Goal: Task Accomplishment & Management: Use online tool/utility

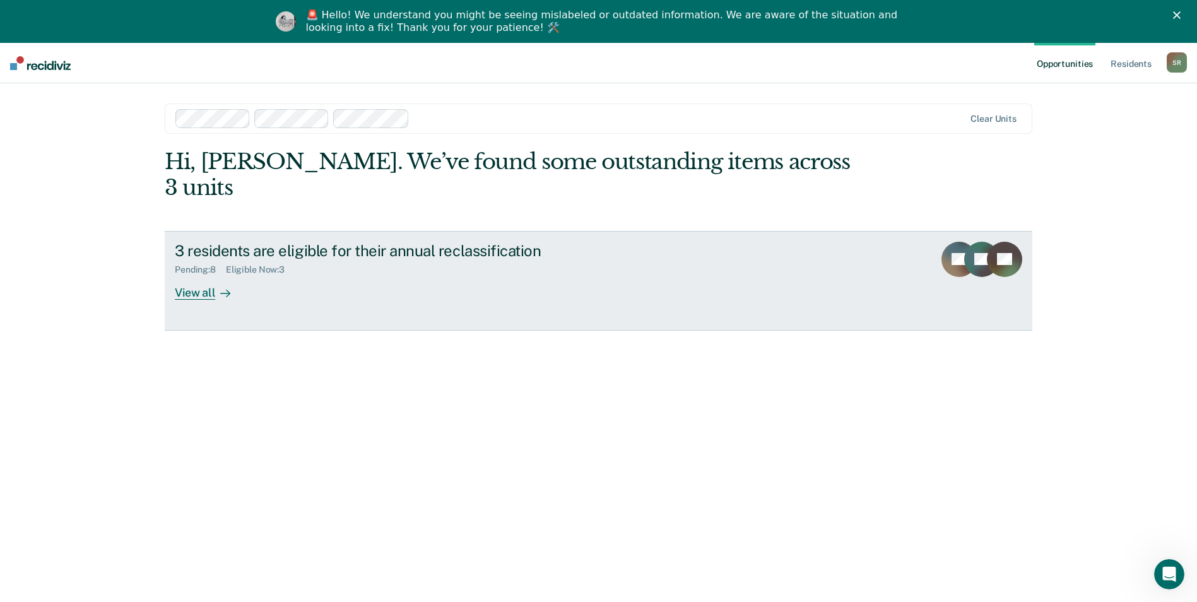
click at [176, 275] on div "View all" at bounding box center [210, 287] width 71 height 25
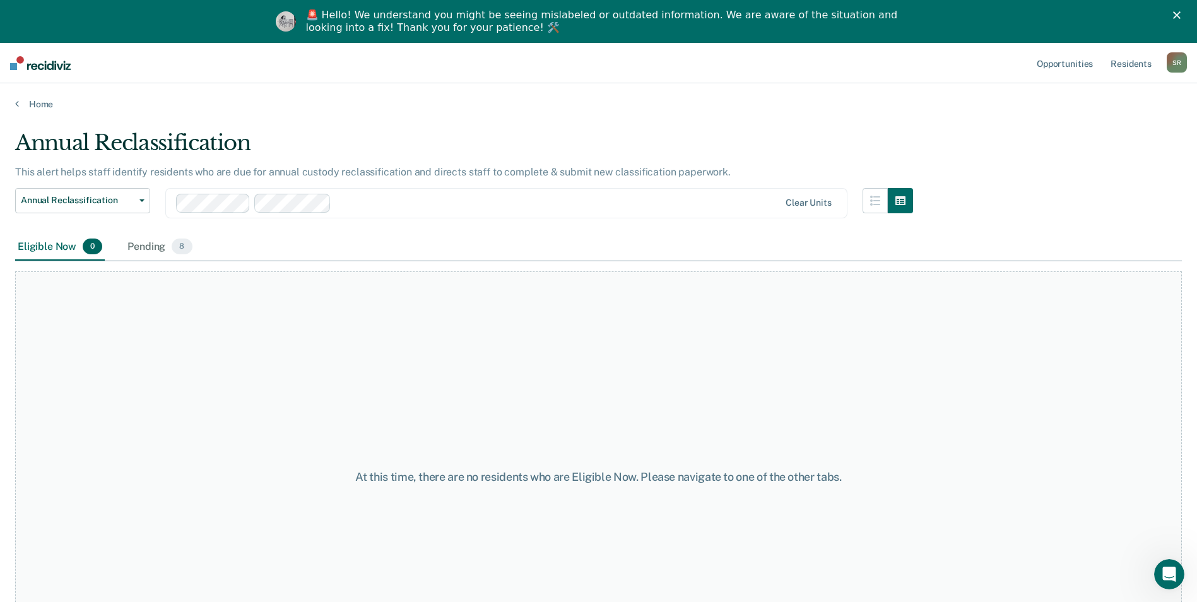
click at [457, 202] on div at bounding box center [557, 203] width 443 height 15
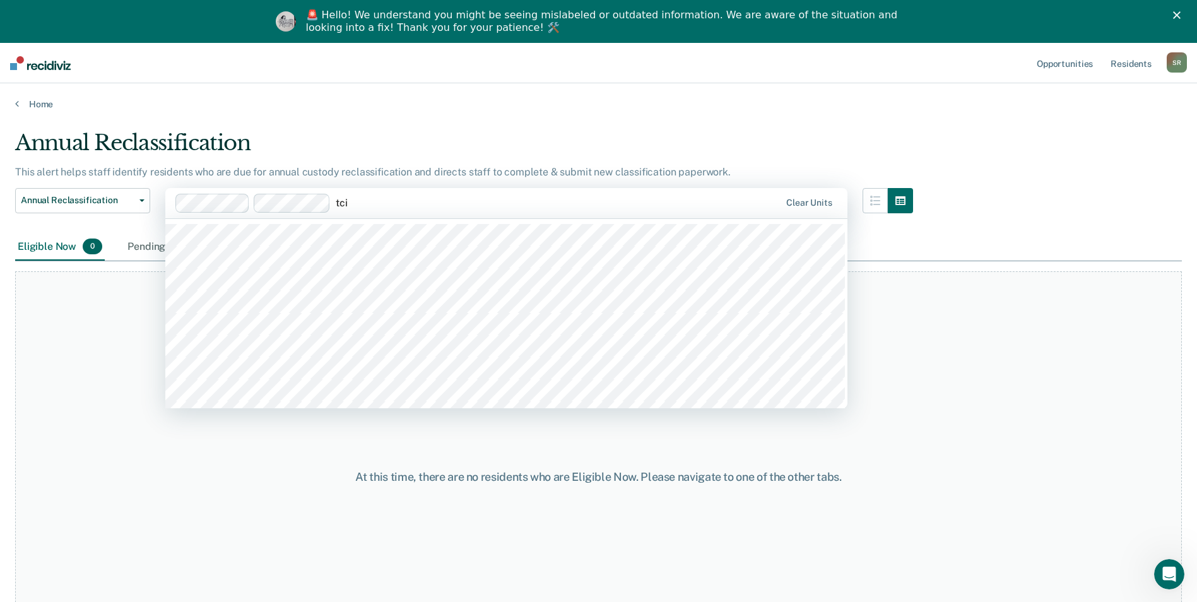
type input "tcix"
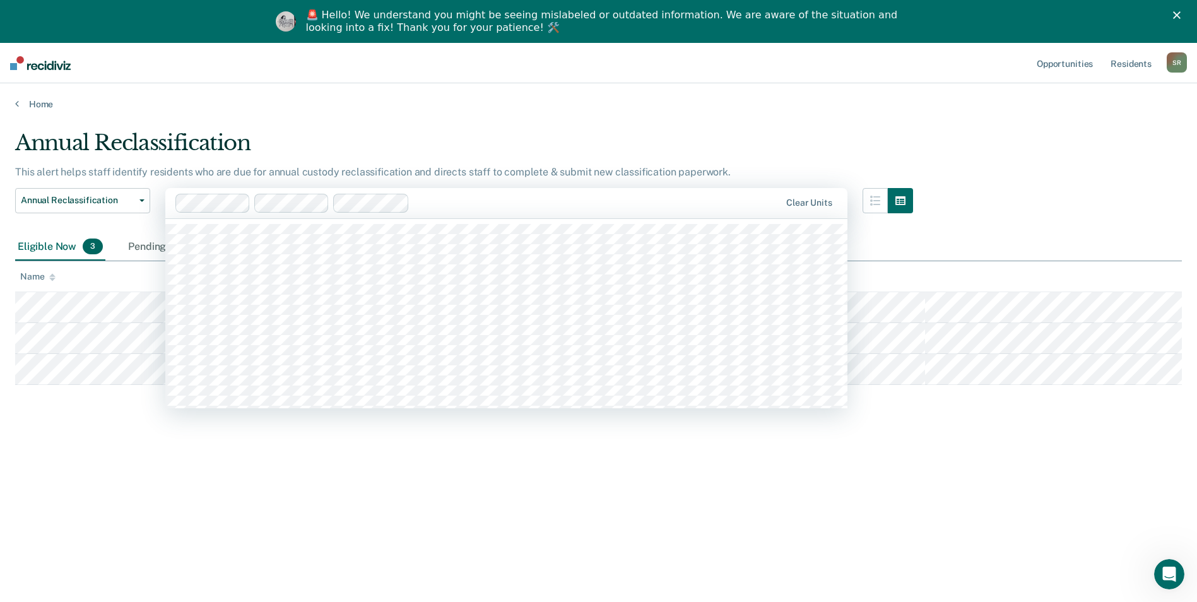
click at [448, 202] on div at bounding box center [597, 203] width 366 height 15
type input "tcix"
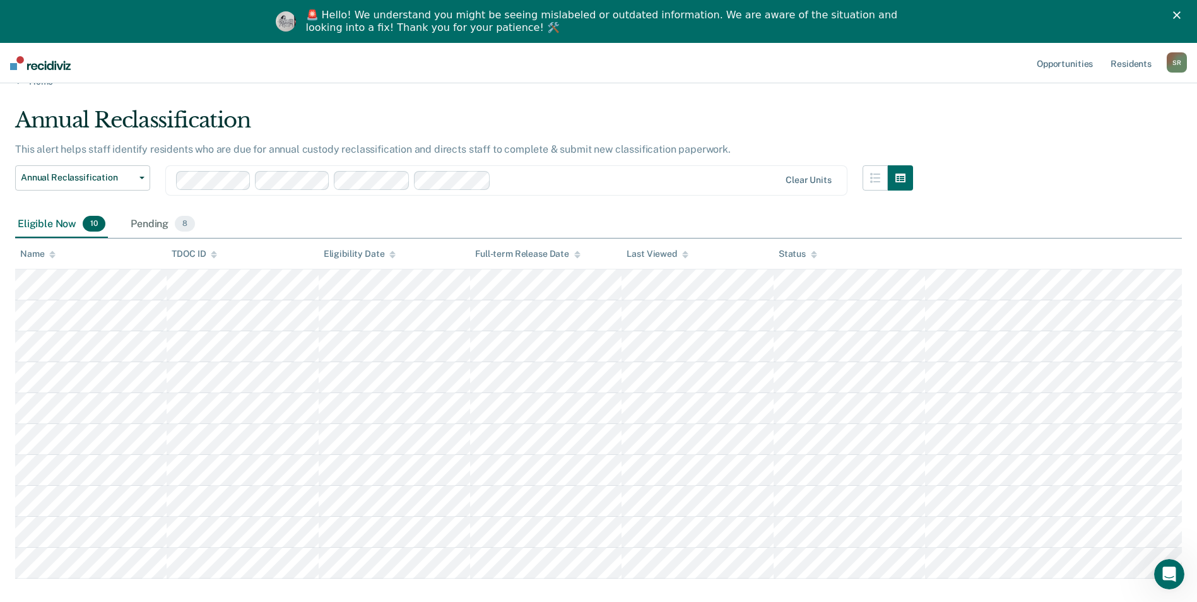
scroll to position [43, 0]
